Goal: Task Accomplishment & Management: Use online tool/utility

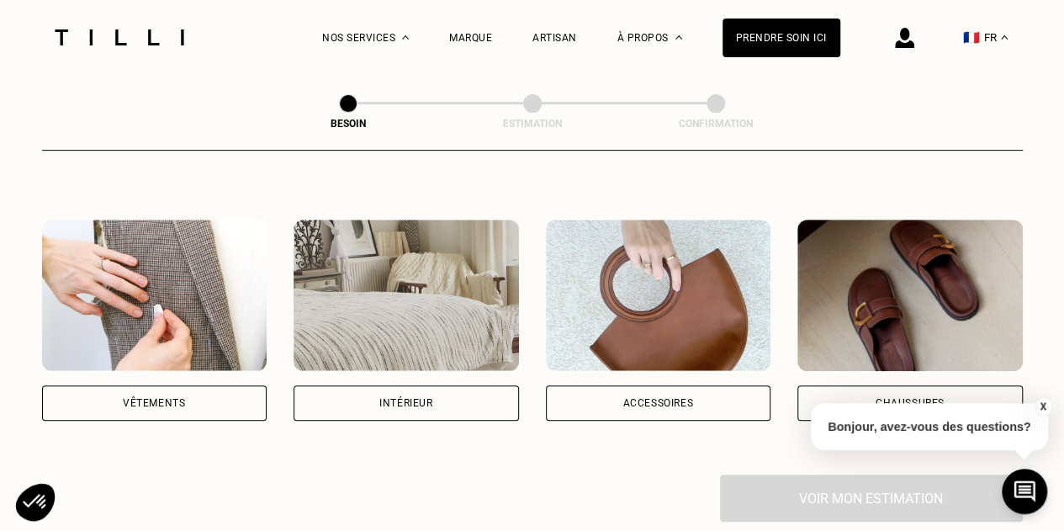
scroll to position [283, 0]
click at [185, 384] on div "Vêtements" at bounding box center [154, 401] width 225 height 35
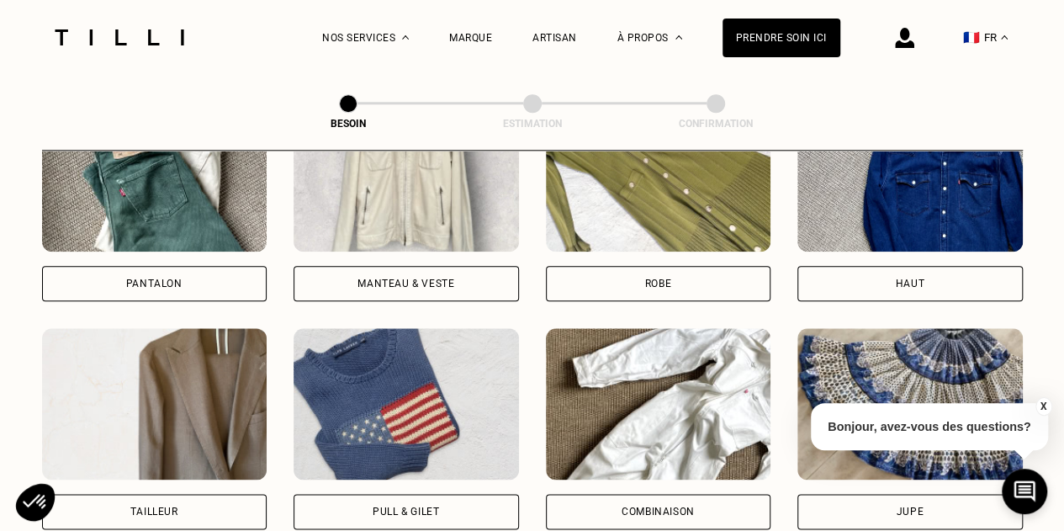
scroll to position [865, 0]
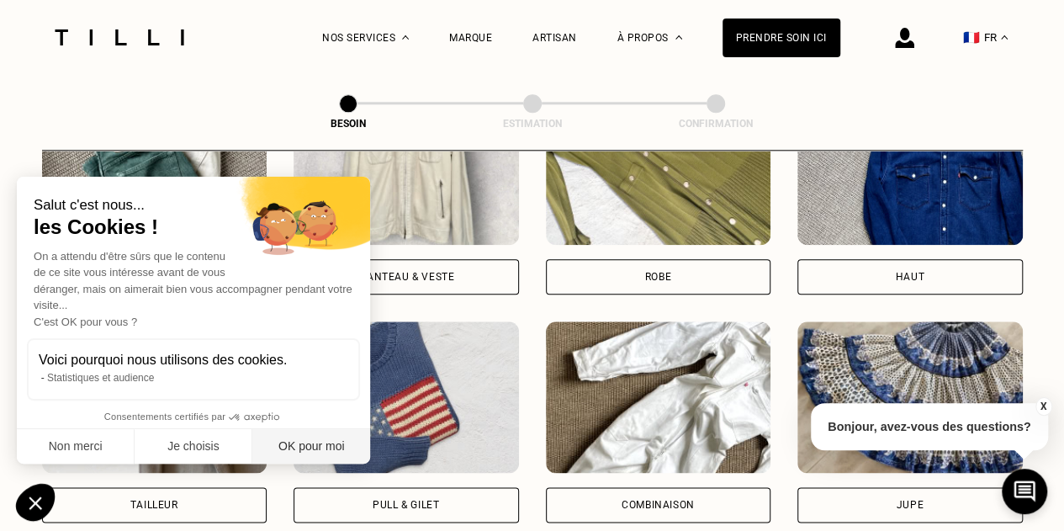
click at [304, 453] on button "OK pour moi" at bounding box center [311, 446] width 118 height 35
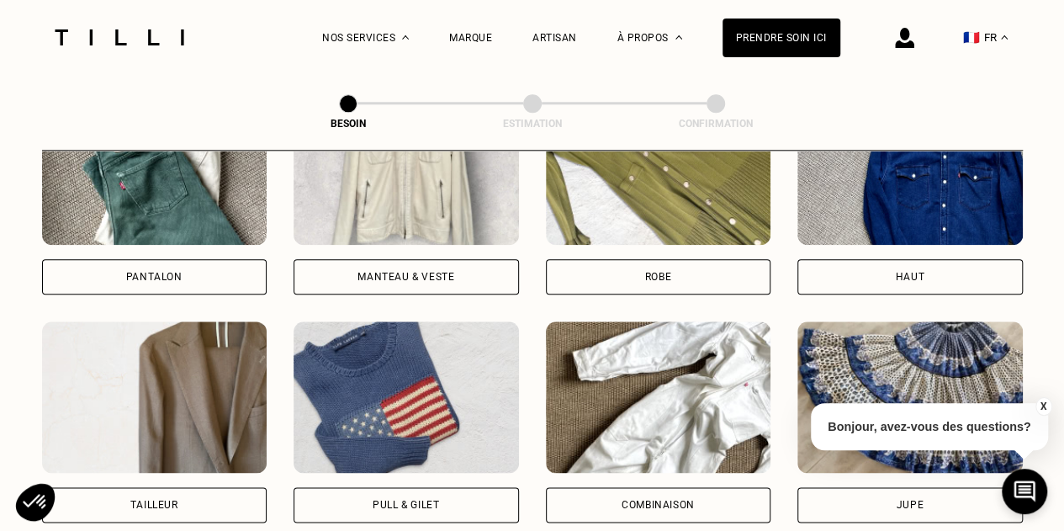
click at [163, 272] on div "Pantalon" at bounding box center [154, 277] width 56 height 10
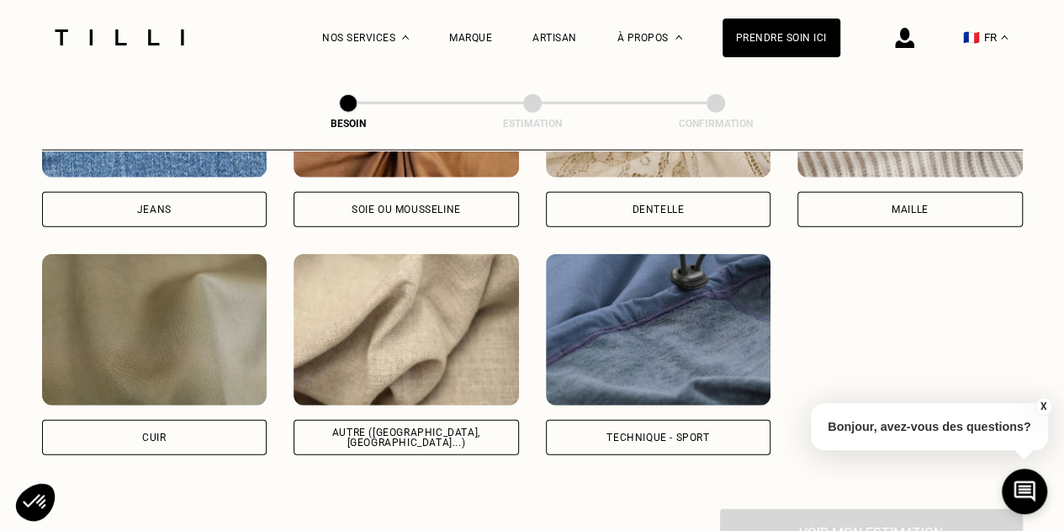
scroll to position [1955, 0]
click at [390, 432] on div "Autre ([GEOGRAPHIC_DATA], [GEOGRAPHIC_DATA]...)" at bounding box center [406, 436] width 225 height 35
select select "FR"
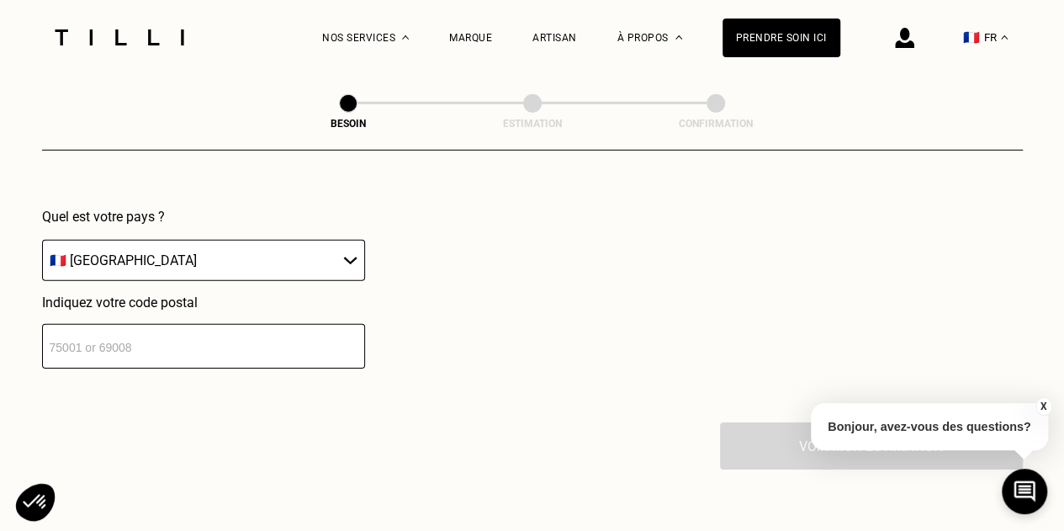
scroll to position [2458, 0]
click at [131, 348] on input "number" at bounding box center [203, 344] width 323 height 45
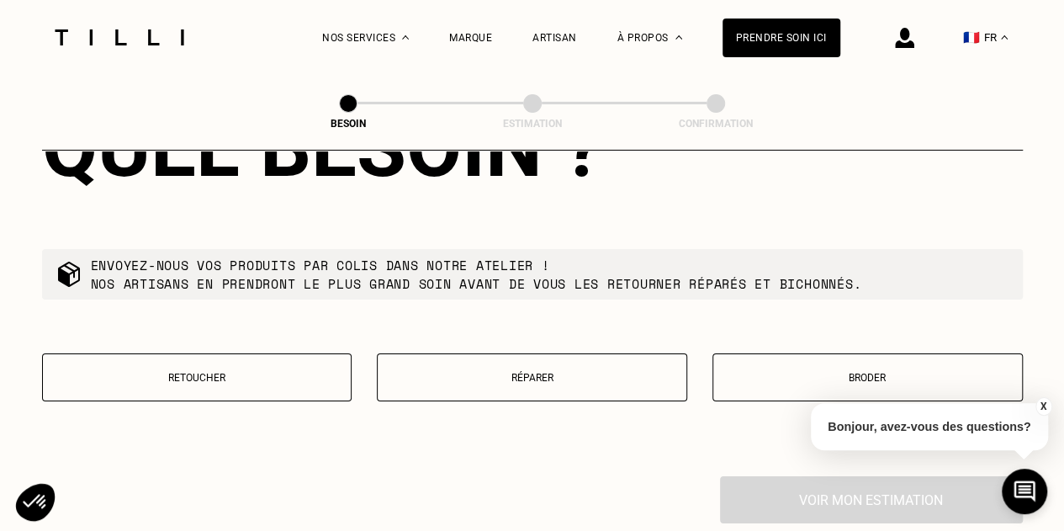
scroll to position [2840, 0]
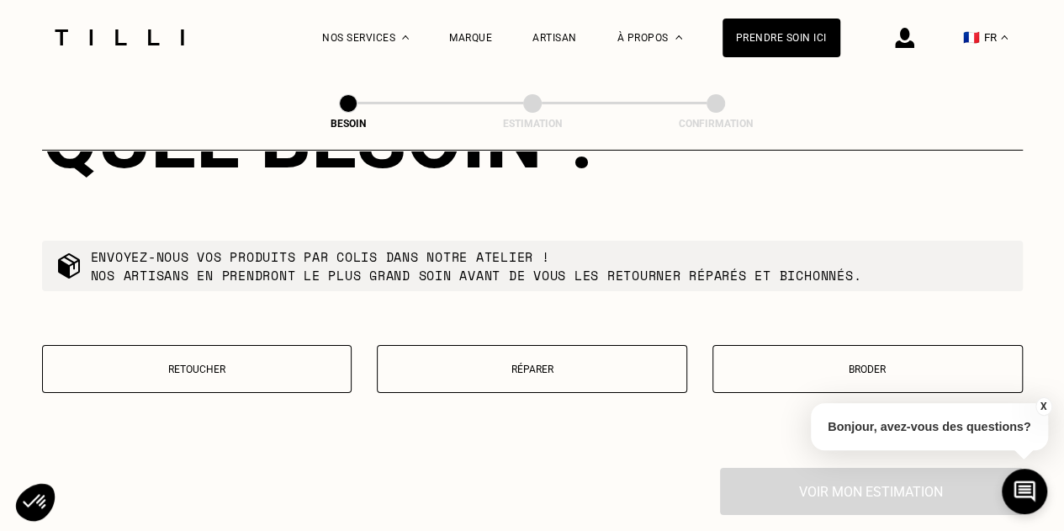
type input "92260"
click at [148, 374] on button "Retoucher" at bounding box center [197, 369] width 310 height 48
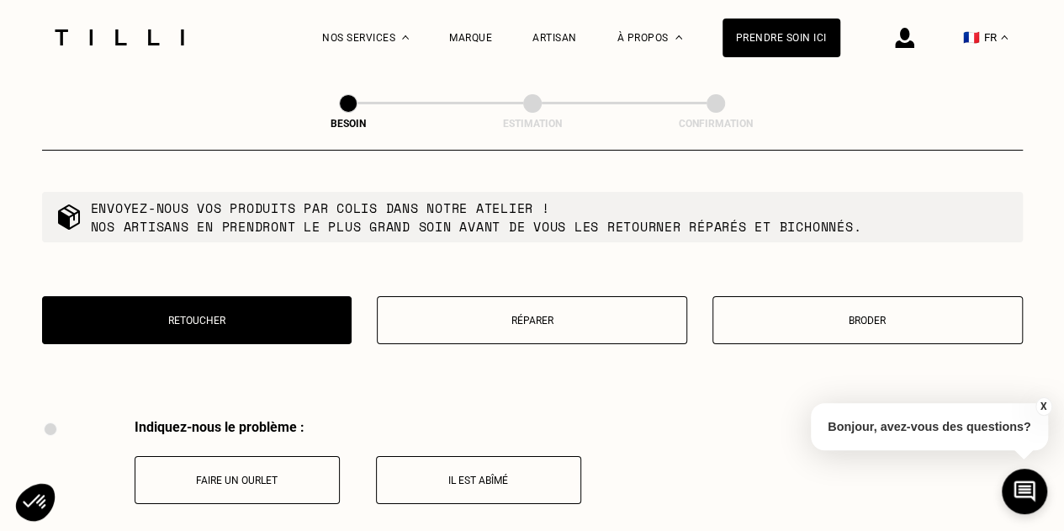
scroll to position [2888, 0]
click at [446, 317] on button "Réparer" at bounding box center [532, 321] width 310 height 48
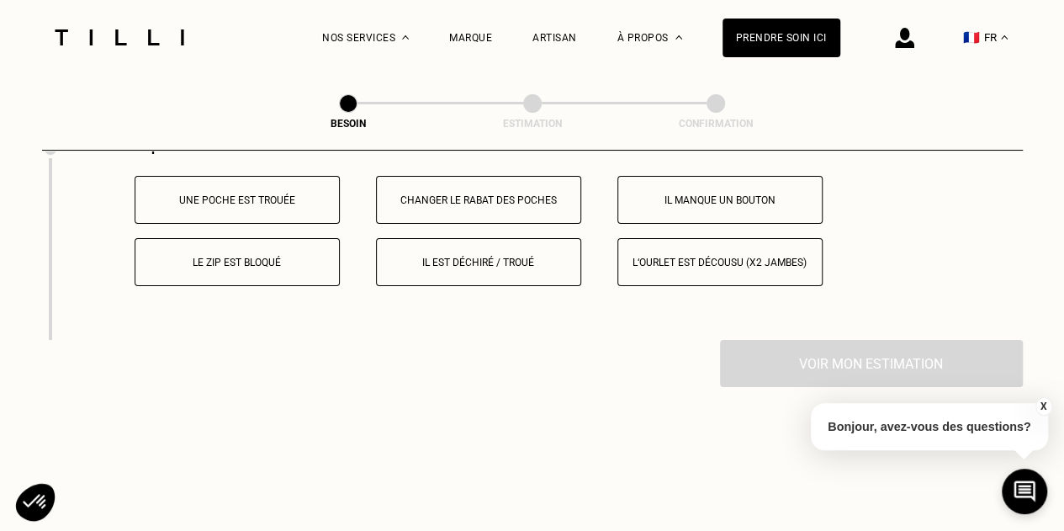
scroll to position [3174, 0]
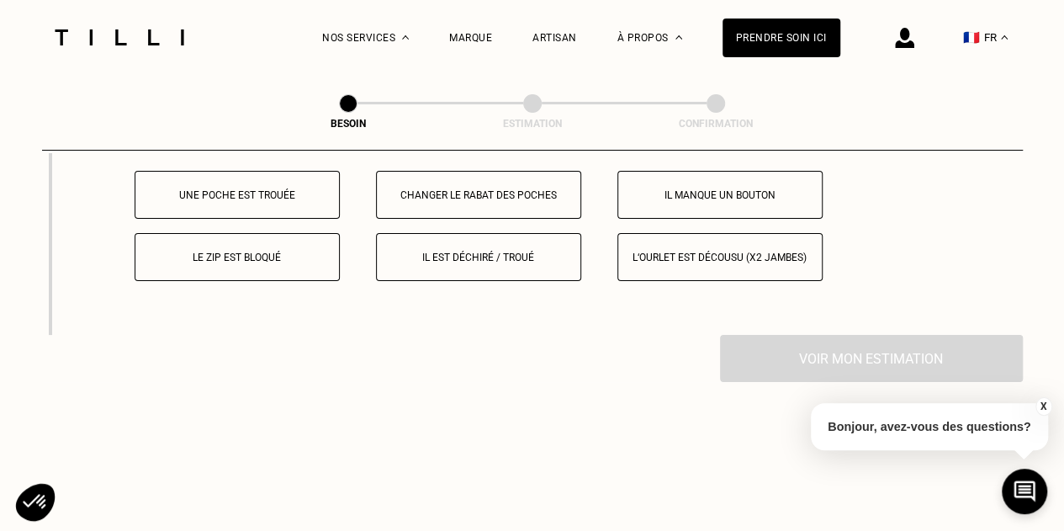
click at [273, 252] on p "Le zip est bloqué" at bounding box center [237, 258] width 187 height 12
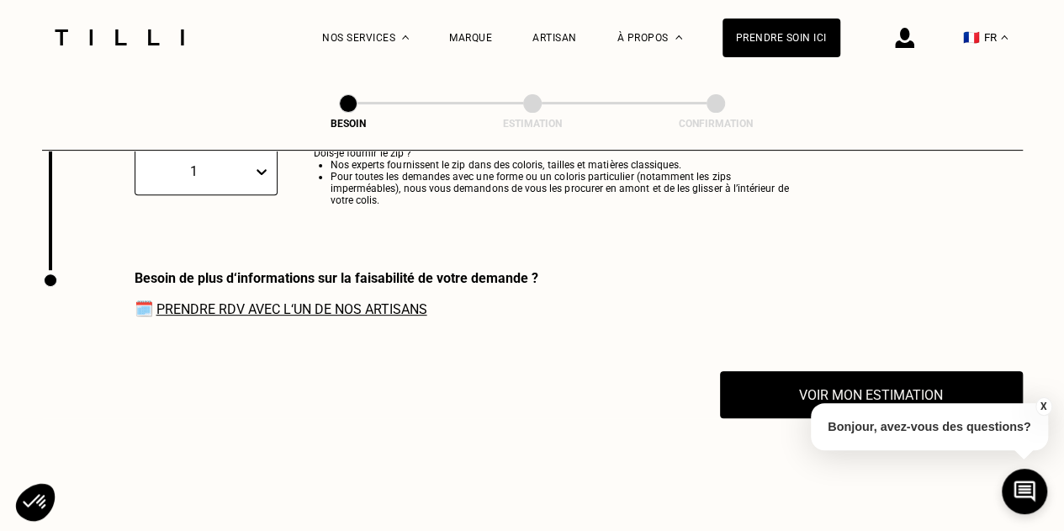
scroll to position [3405, 0]
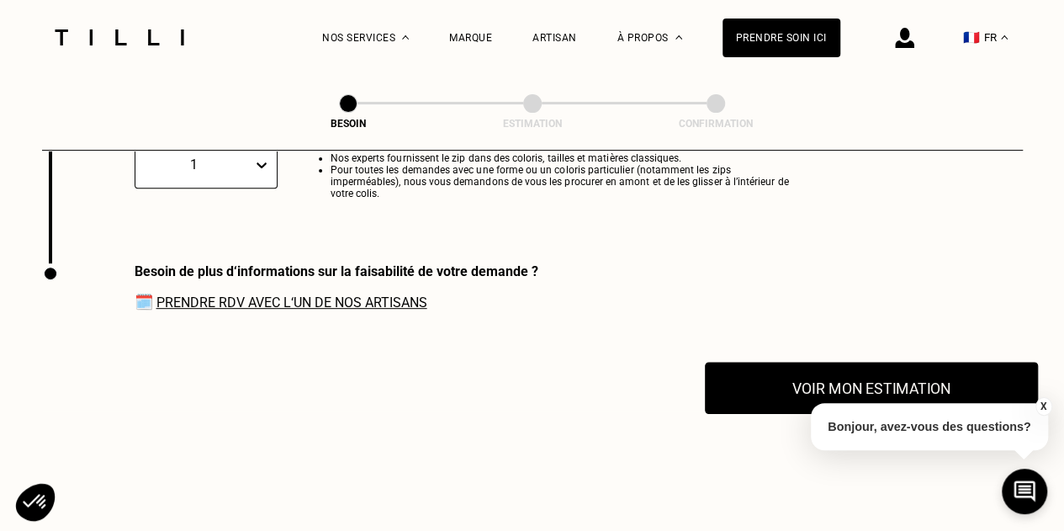
click at [784, 373] on button "Voir mon estimation" at bounding box center [871, 388] width 333 height 52
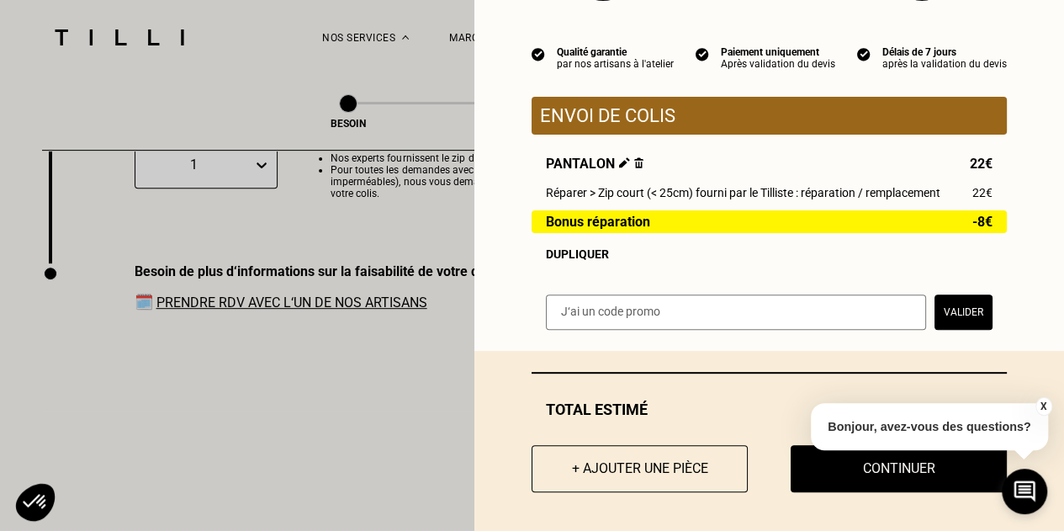
scroll to position [137, 0]
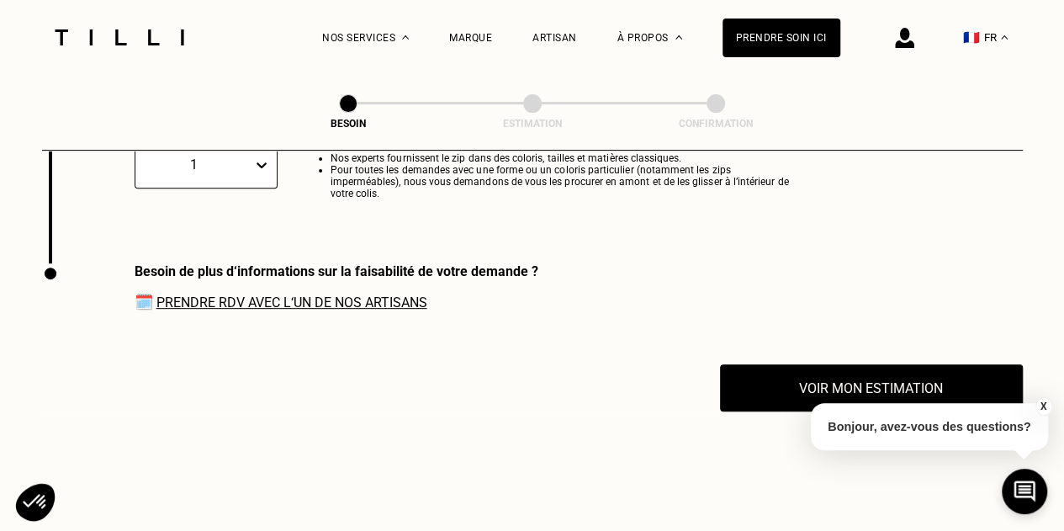
click at [1046, 405] on button "X" at bounding box center [1043, 406] width 17 height 19
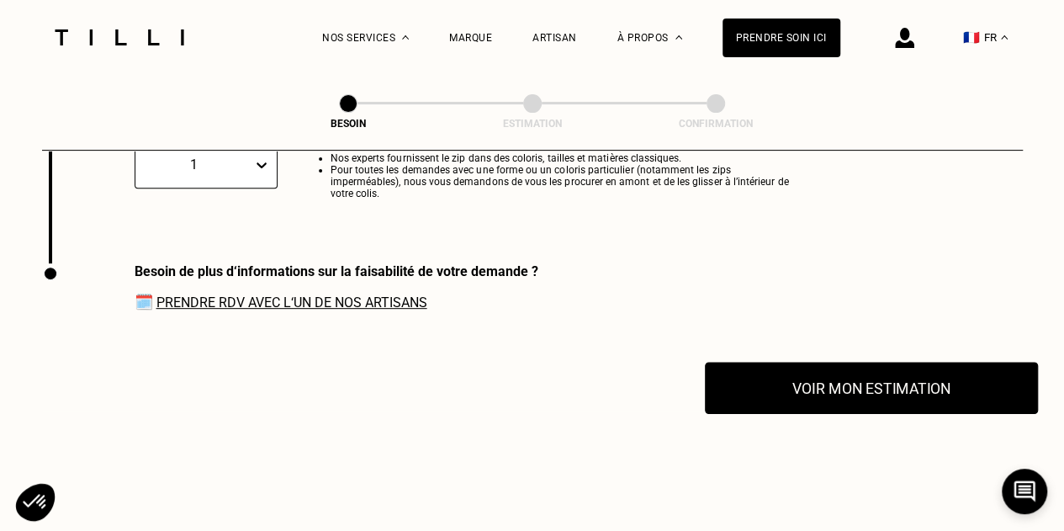
click at [828, 368] on button "Voir mon estimation" at bounding box center [871, 388] width 333 height 52
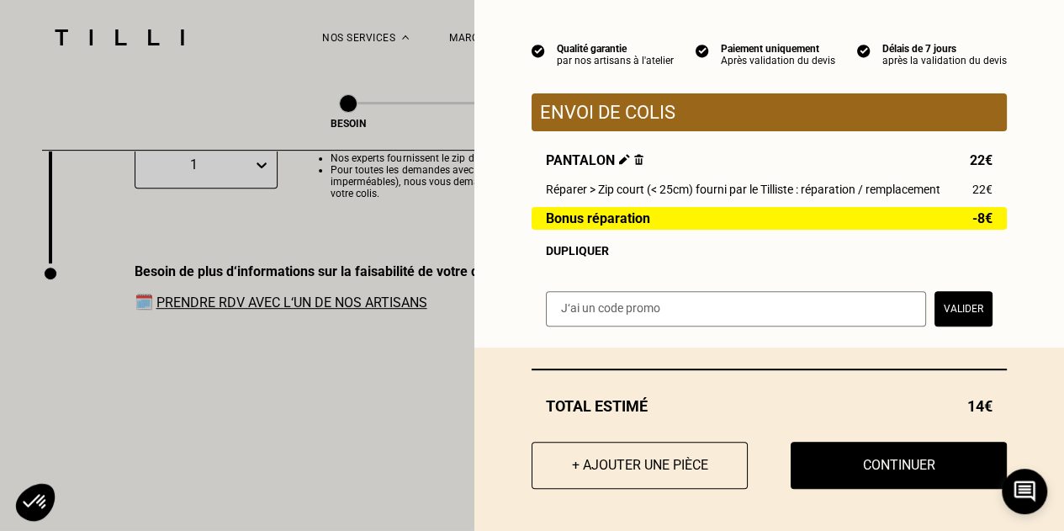
scroll to position [0, 0]
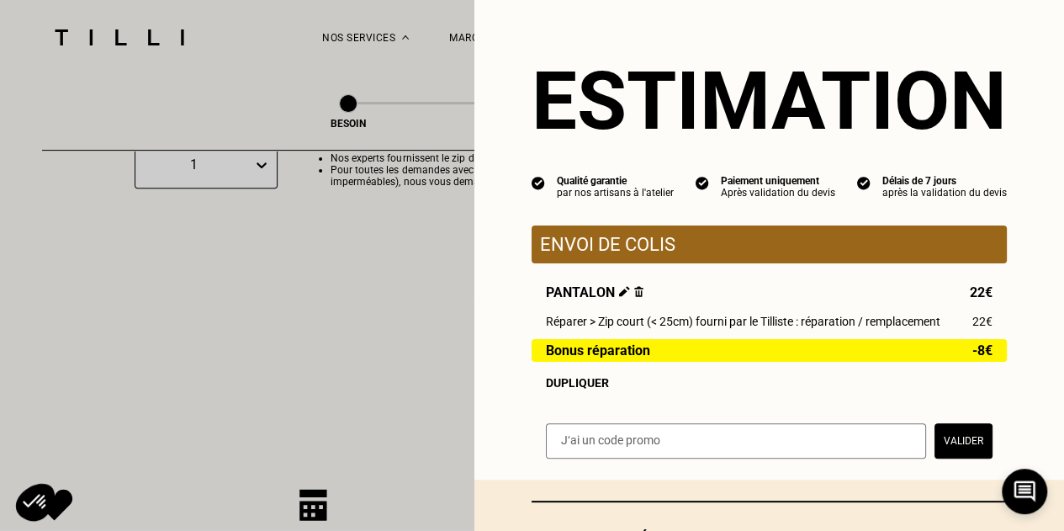
click at [596, 437] on input "text" at bounding box center [736, 440] width 380 height 35
paste input "LILYSILK-TILLI-6"
type input "LILYSILK-TILLI-6"
click at [958, 442] on button "Valider" at bounding box center [964, 440] width 58 height 35
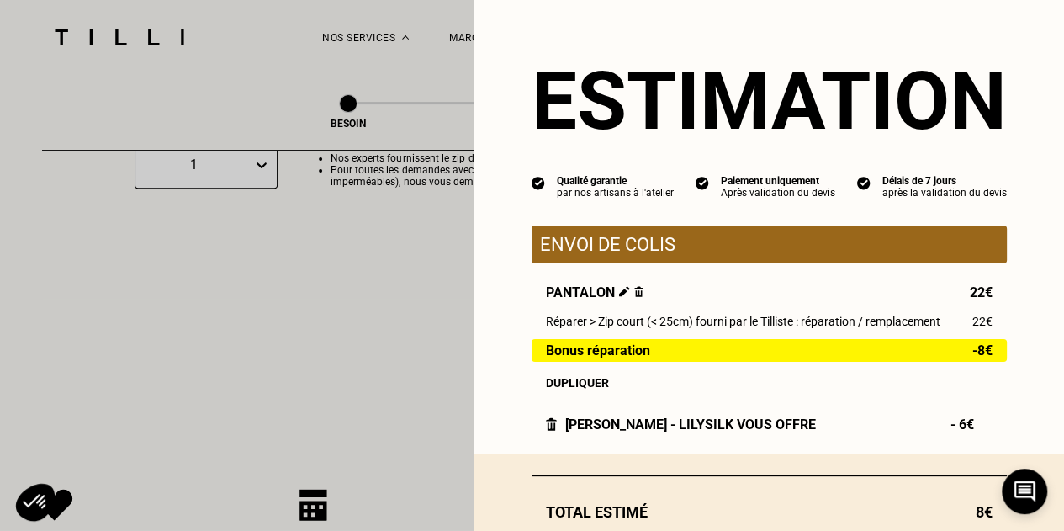
scroll to position [112, 0]
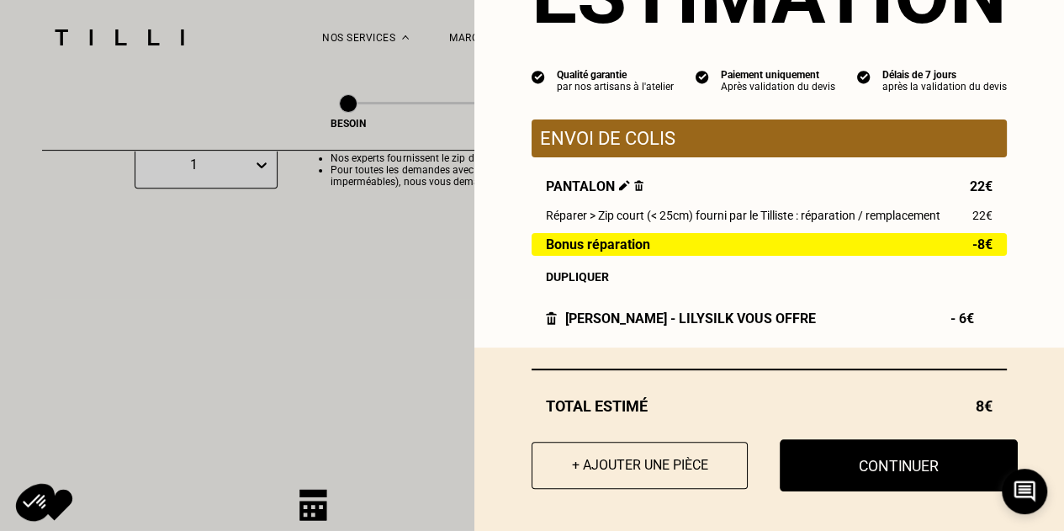
click at [943, 453] on button "Continuer" at bounding box center [899, 465] width 238 height 52
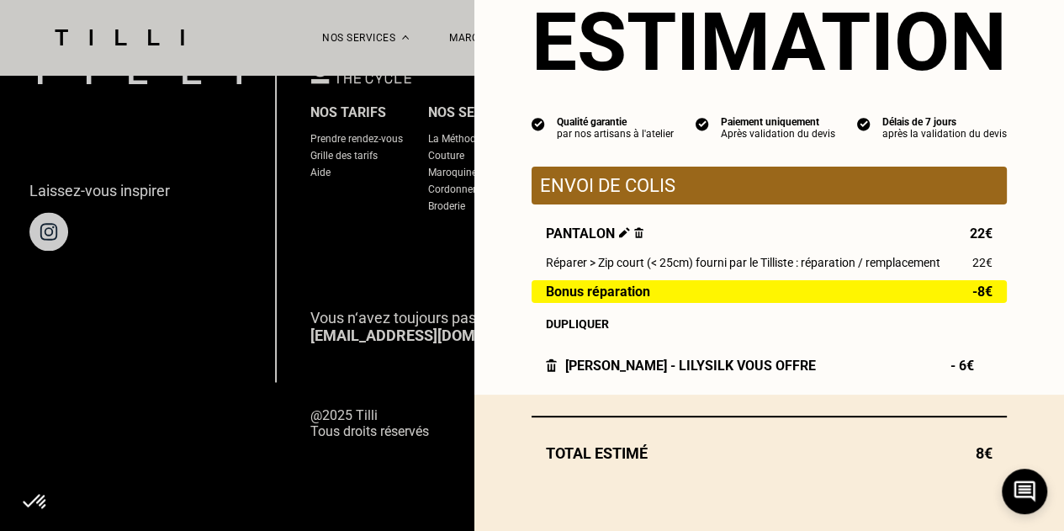
scroll to position [65, 0]
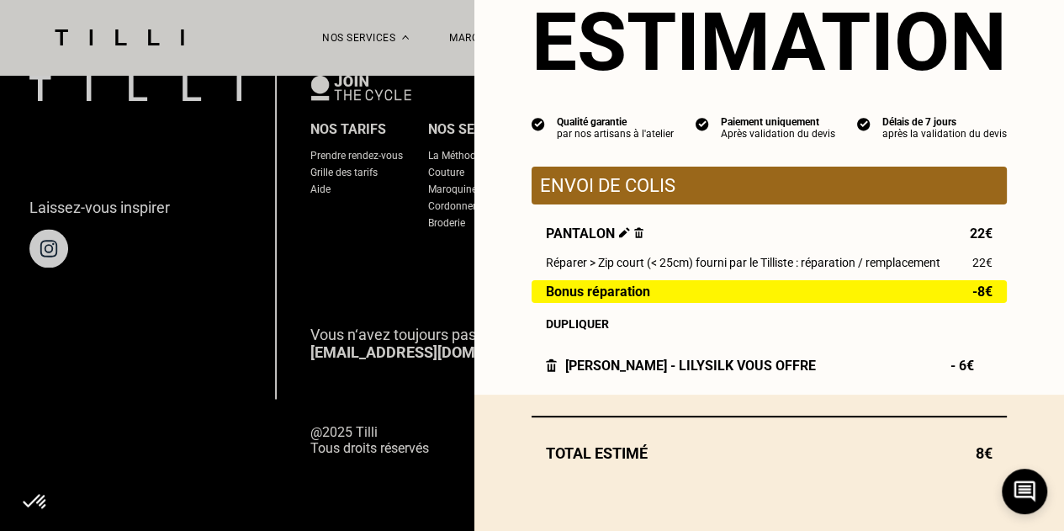
select select "FR"
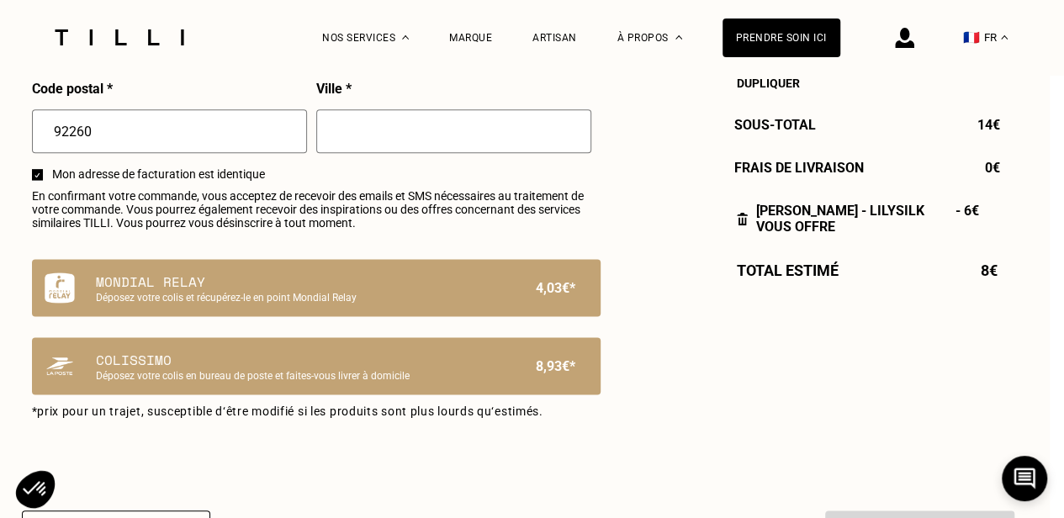
scroll to position [1005, 14]
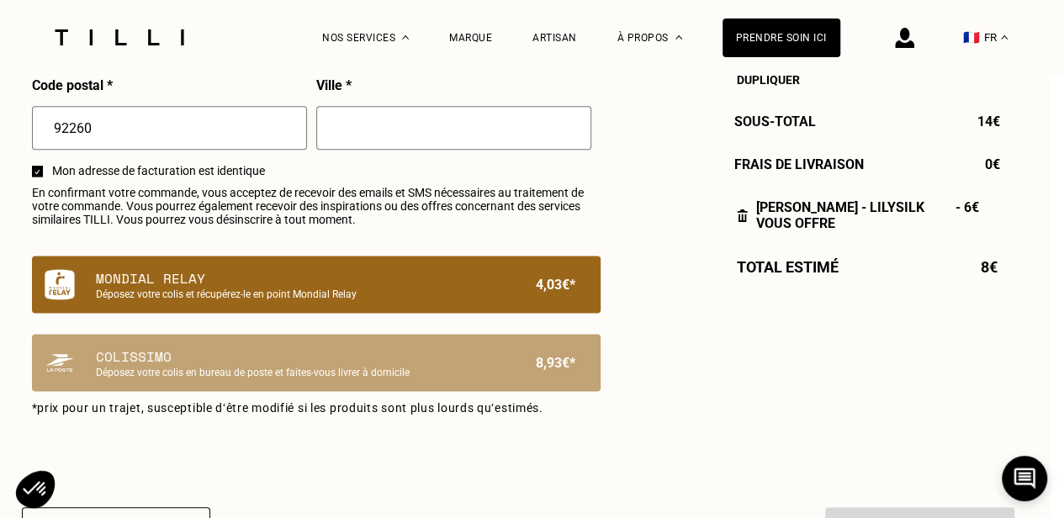
click at [372, 289] on p "Mondial Relay" at bounding box center [288, 278] width 384 height 20
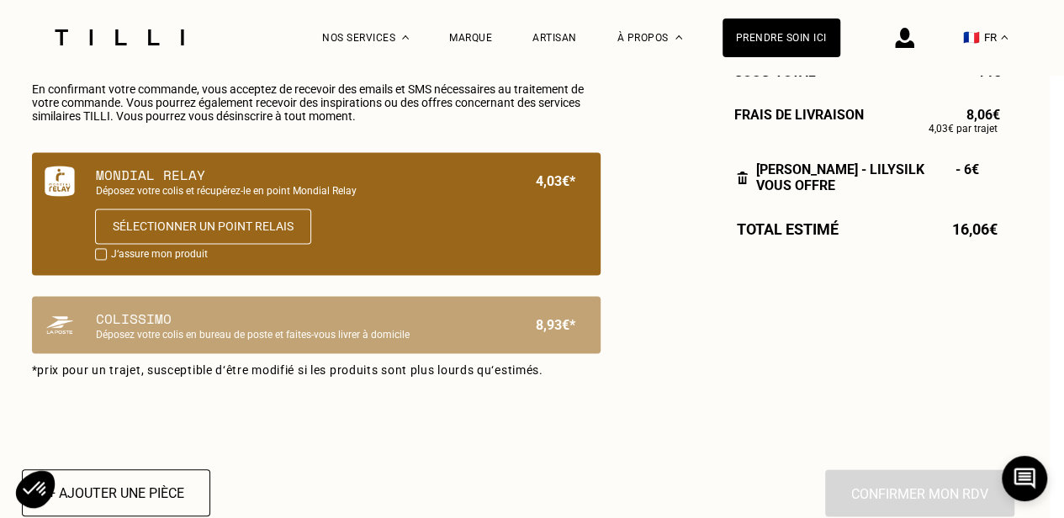
scroll to position [1111, 14]
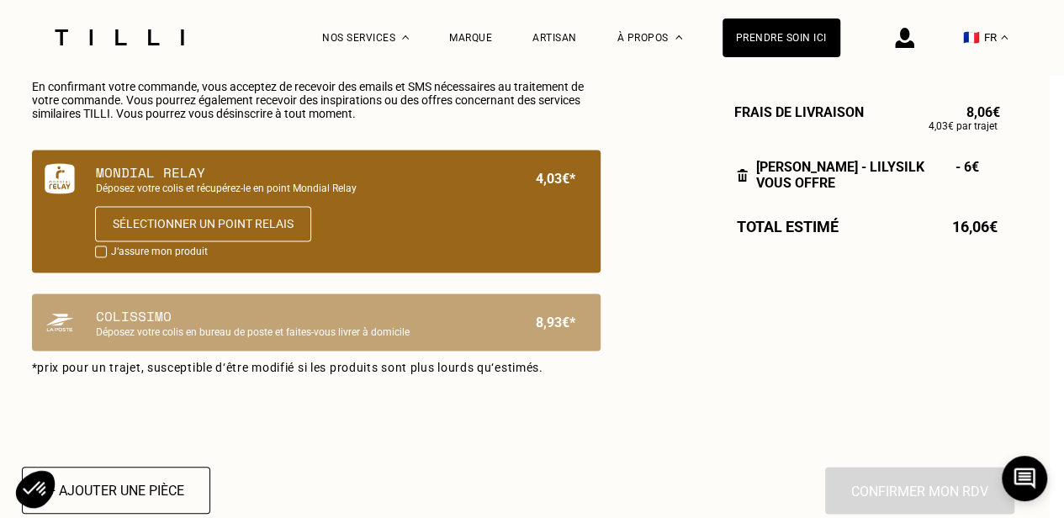
click at [165, 258] on p "J‘assure mon produit" at bounding box center [159, 253] width 97 height 14
click at [99, 256] on div at bounding box center [101, 252] width 12 height 12
checkbox input "true"
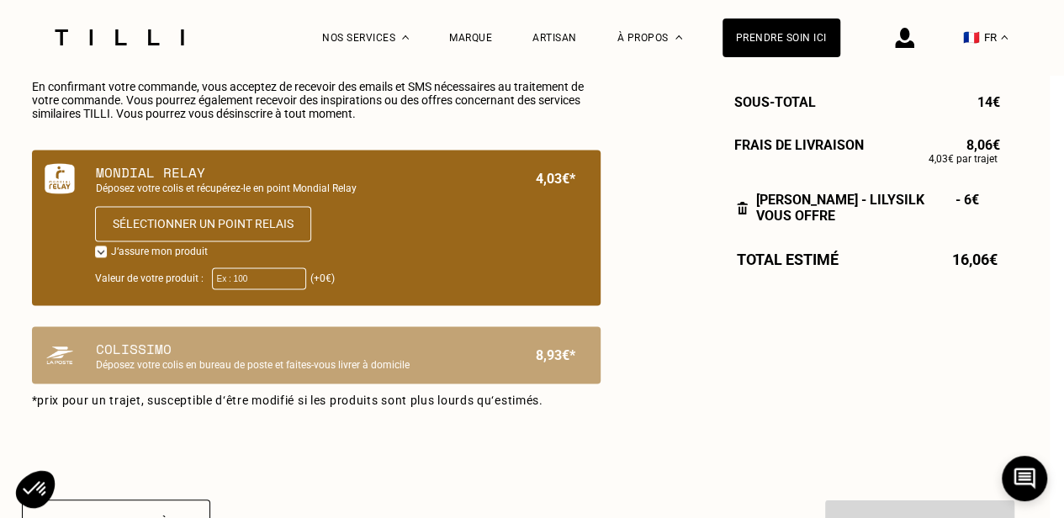
click at [249, 293] on div "(+0€)" at bounding box center [273, 278] width 123 height 29
click at [252, 280] on input "Valeur de votre produit :" at bounding box center [259, 279] width 94 height 22
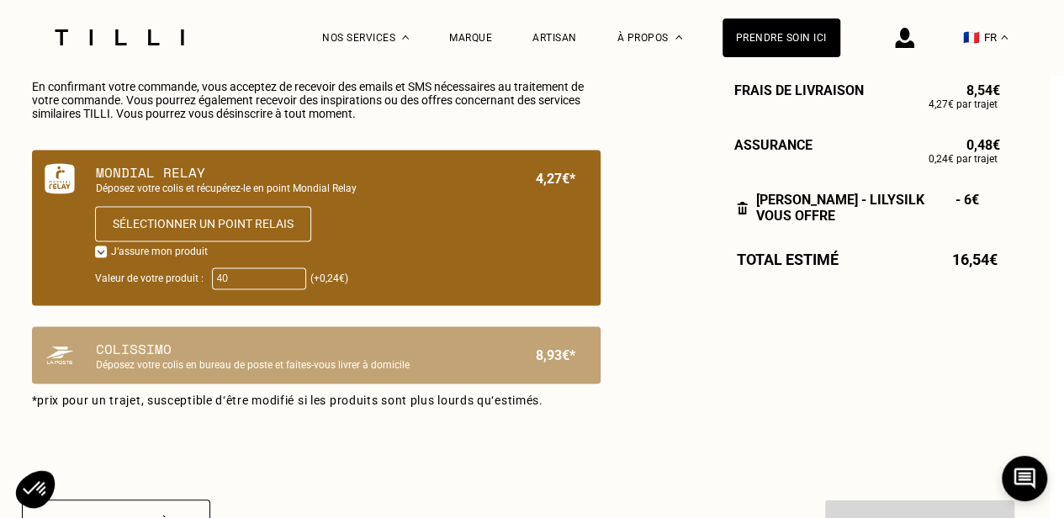
type input "4"
type input "0"
type input "3"
type input "2"
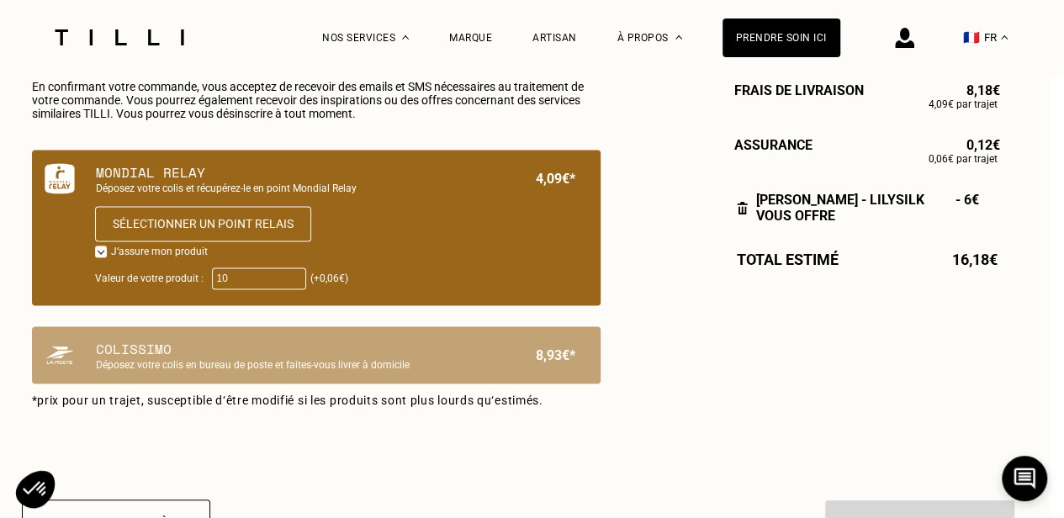
type input "1"
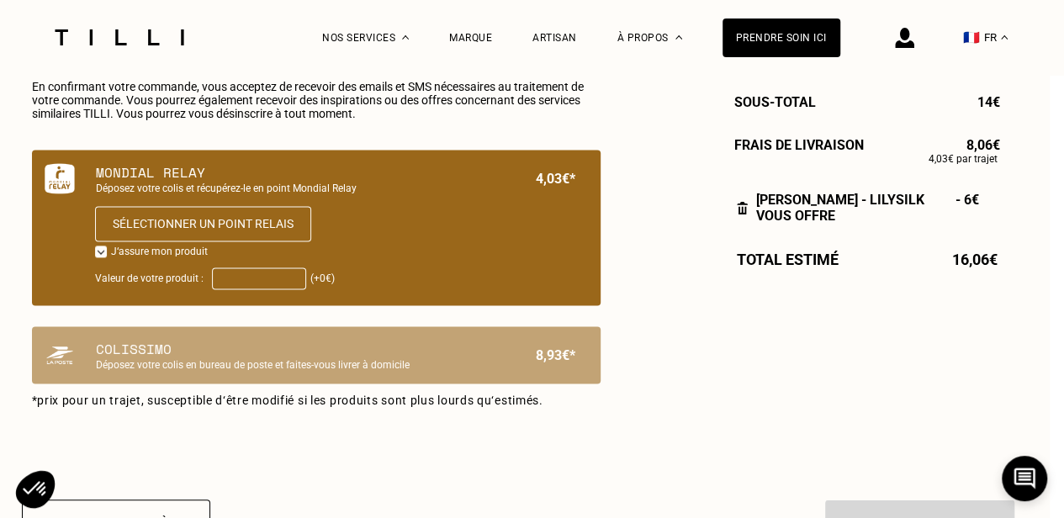
type input "3"
type input "2"
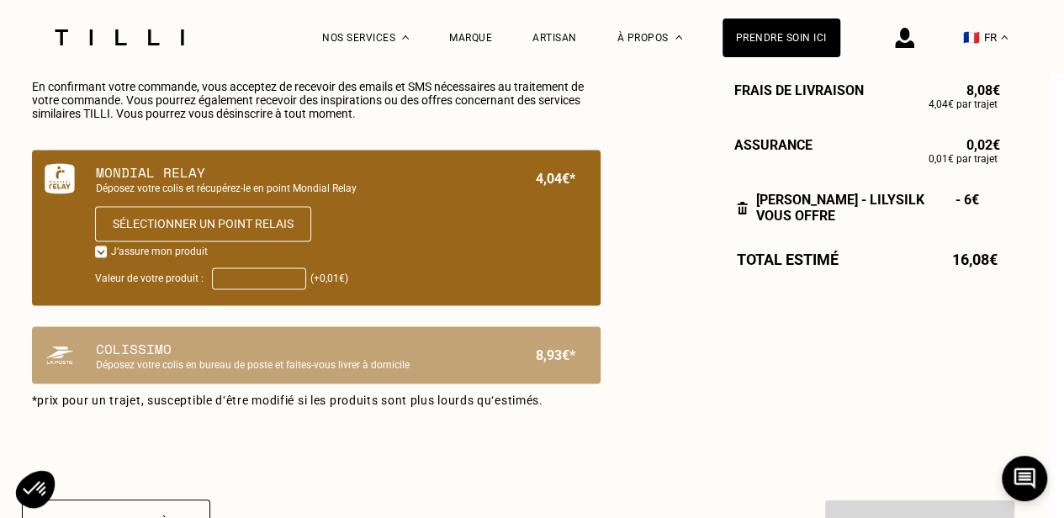
type input "1"
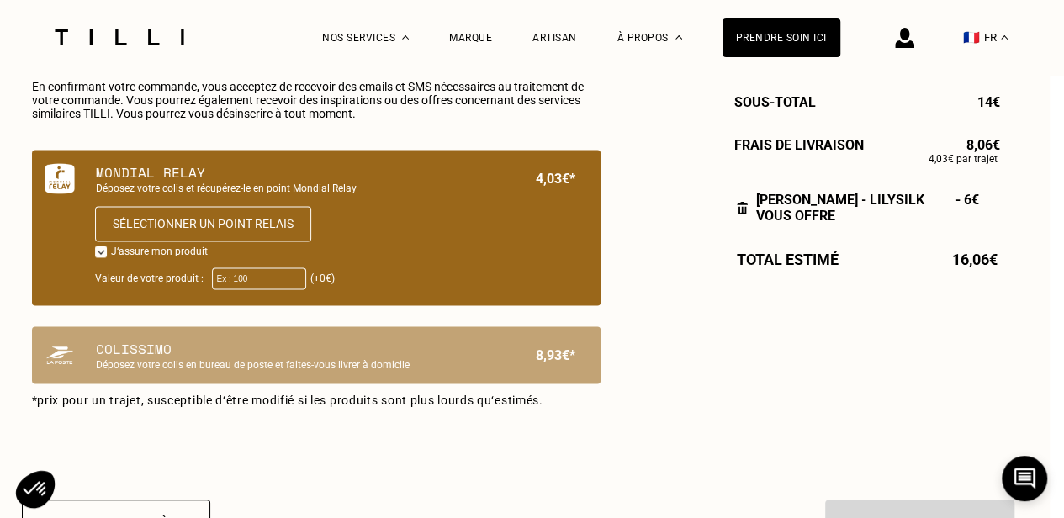
click at [98, 257] on div at bounding box center [101, 252] width 12 height 12
checkbox input "false"
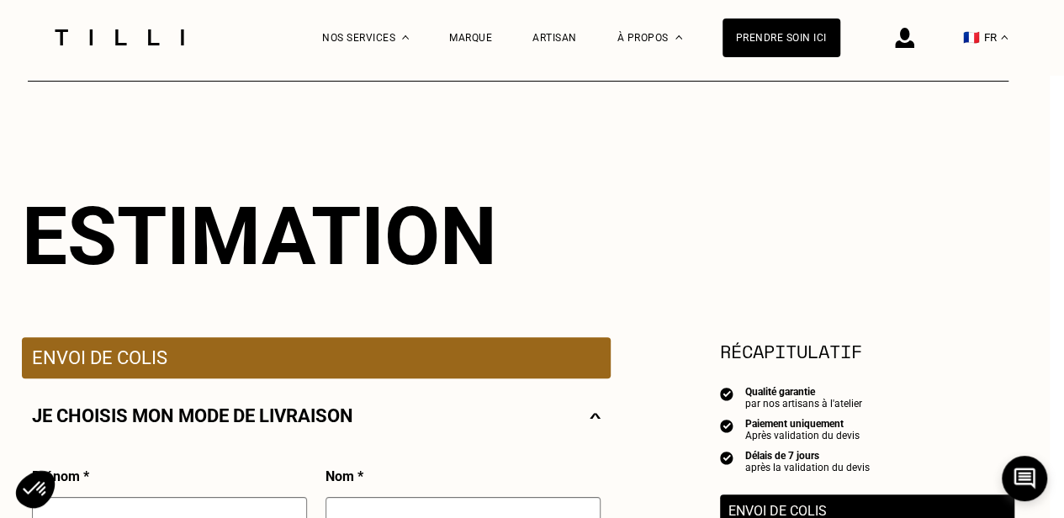
scroll to position [68, 14]
